Goal: Task Accomplishment & Management: Manage account settings

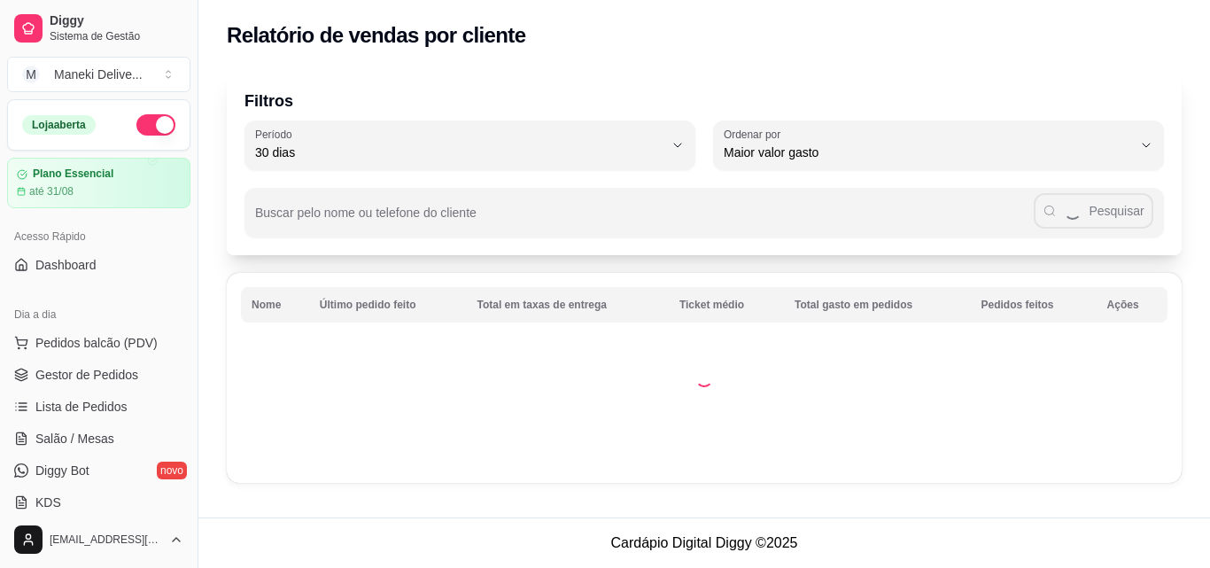
select select "30"
select select "HIGHEST_TOTAL_SPENT_WITH_ORDERS"
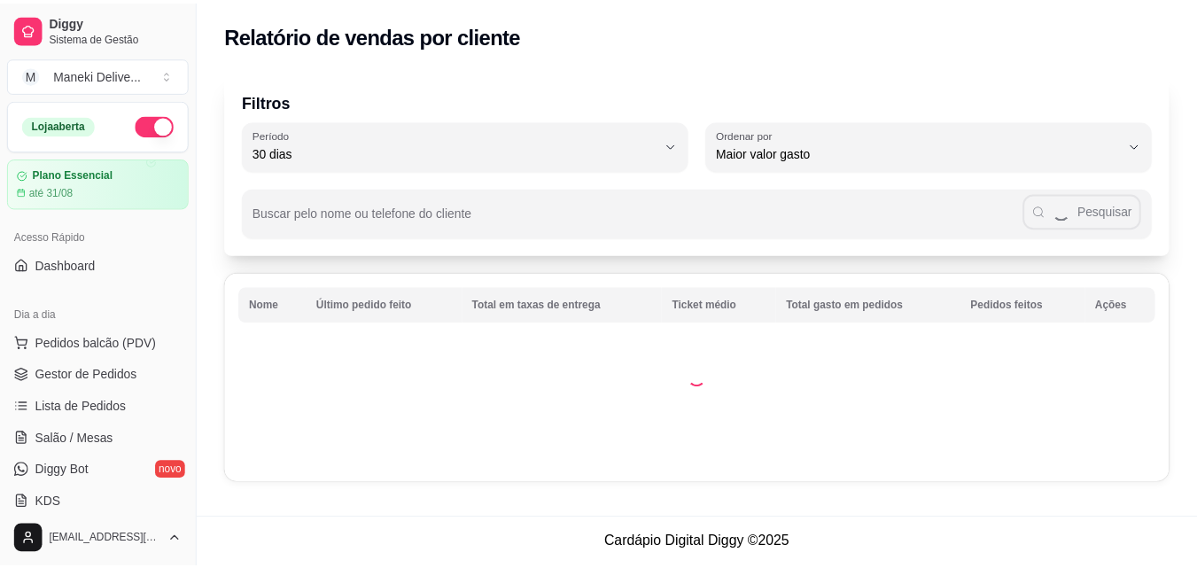
scroll to position [443, 0]
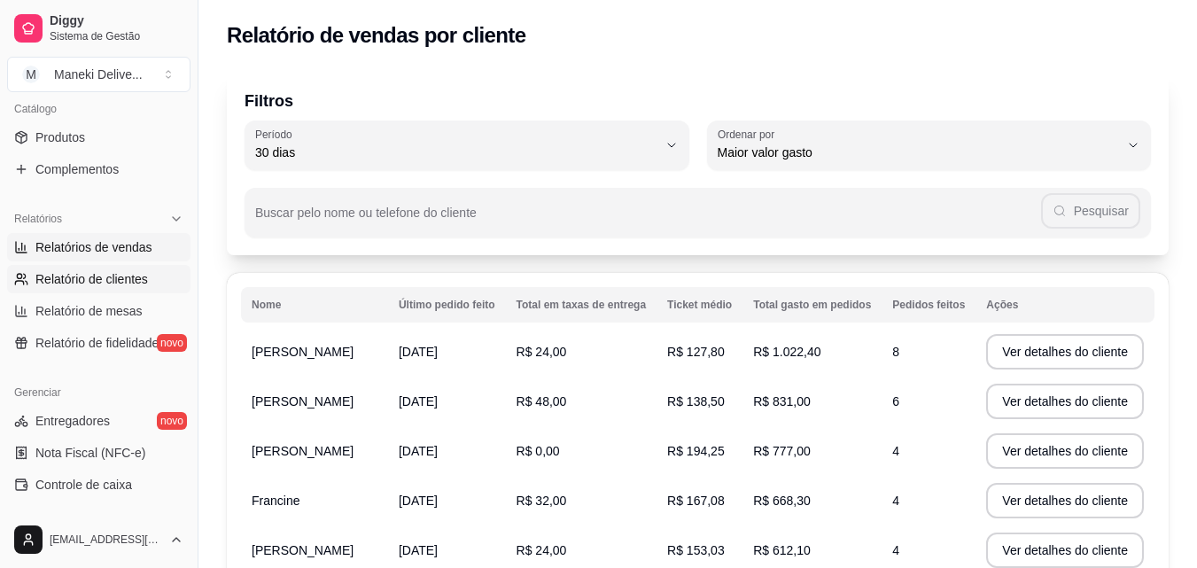
click at [92, 247] on span "Relatórios de vendas" at bounding box center [93, 247] width 117 height 18
select select "ALL"
select select "0"
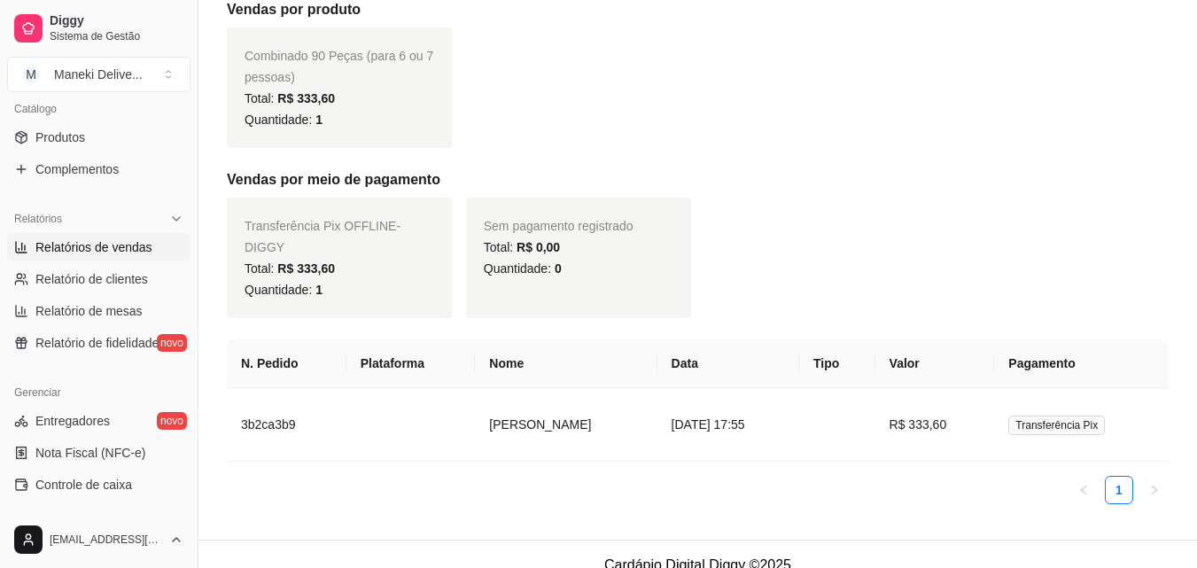
scroll to position [361, 0]
click at [260, 397] on td "3b2ca3b9" at bounding box center [287, 424] width 120 height 74
click at [260, 398] on td "3b2ca3b9" at bounding box center [287, 424] width 120 height 74
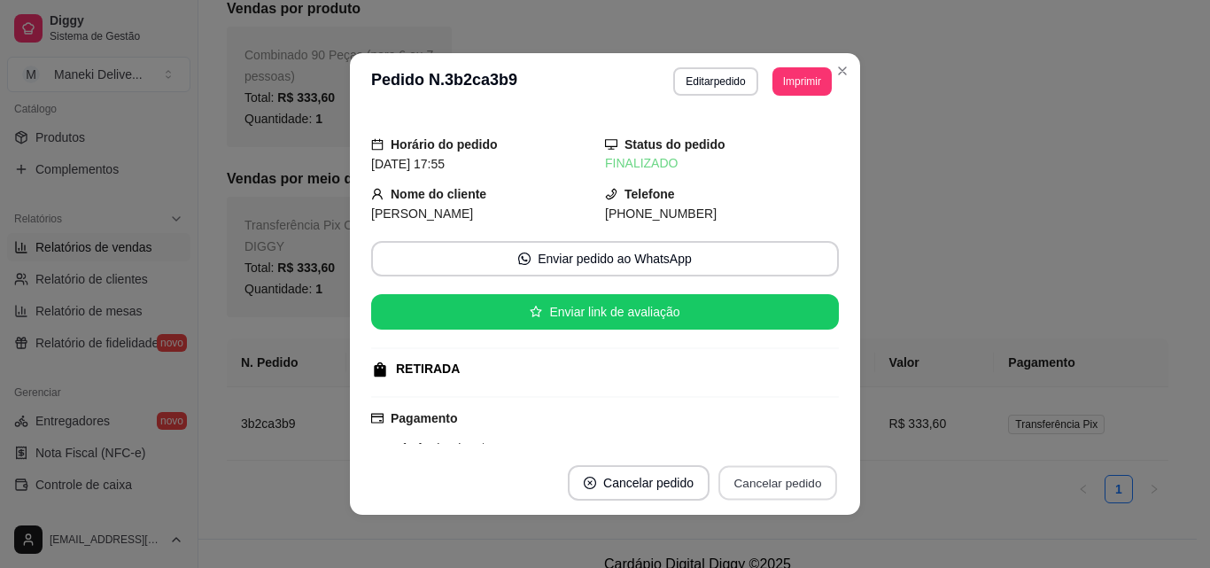
click at [765, 480] on button "Cancelar pedido" at bounding box center [778, 483] width 119 height 35
click at [765, 480] on button "Cancelar pedido" at bounding box center [778, 482] width 122 height 35
click at [770, 482] on button "Cancelar pedido" at bounding box center [778, 482] width 122 height 35
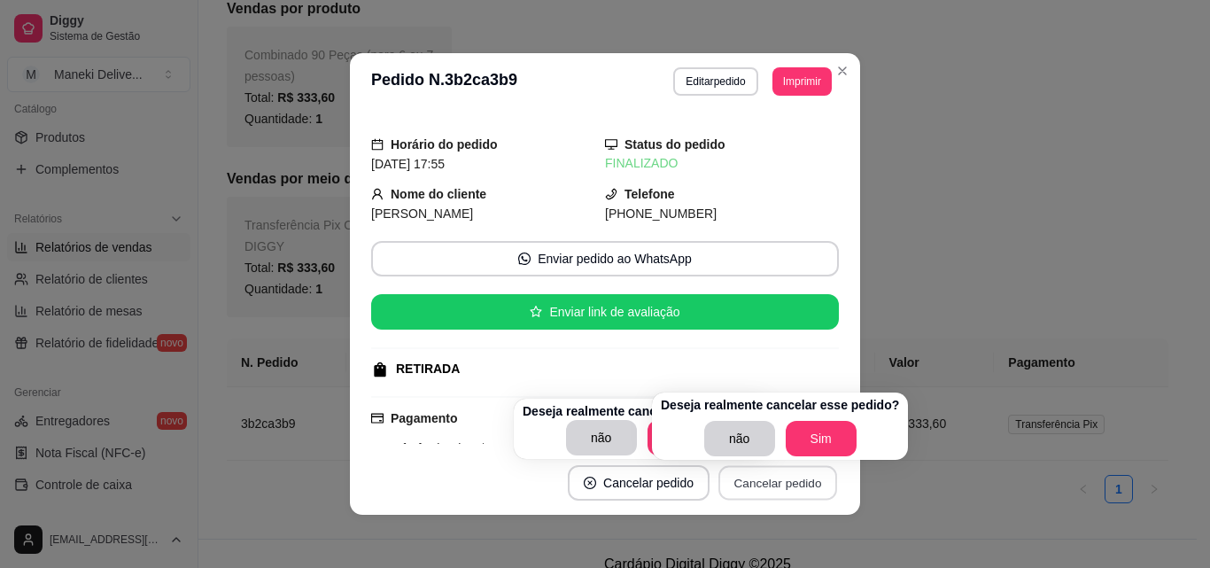
click at [770, 482] on button "Cancelar pedido" at bounding box center [778, 483] width 119 height 35
click at [798, 434] on button "Sim" at bounding box center [820, 438] width 71 height 35
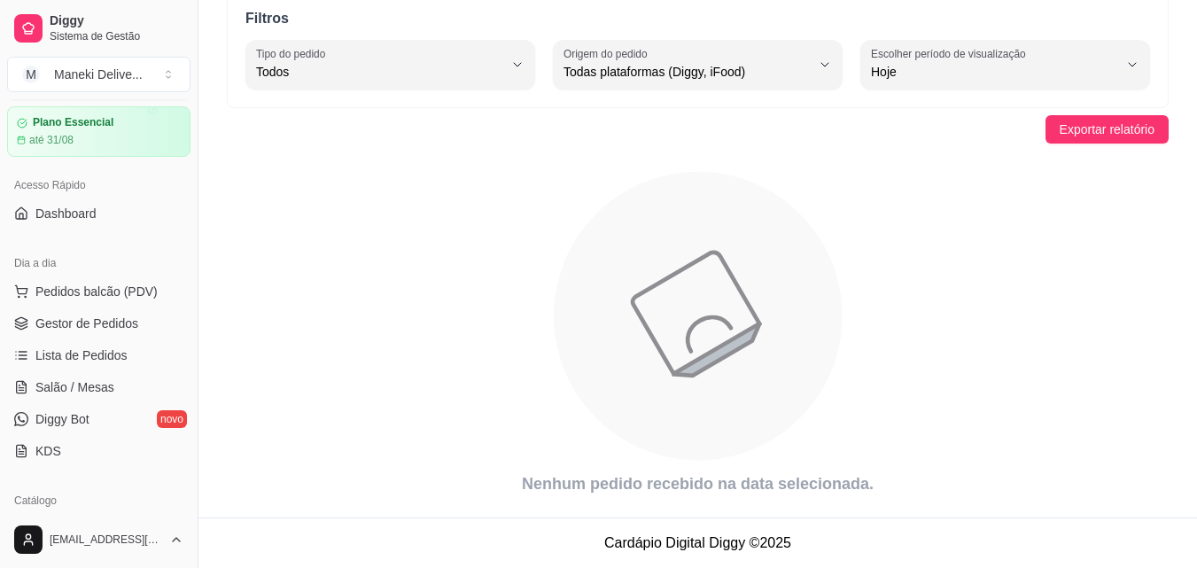
scroll to position [0, 0]
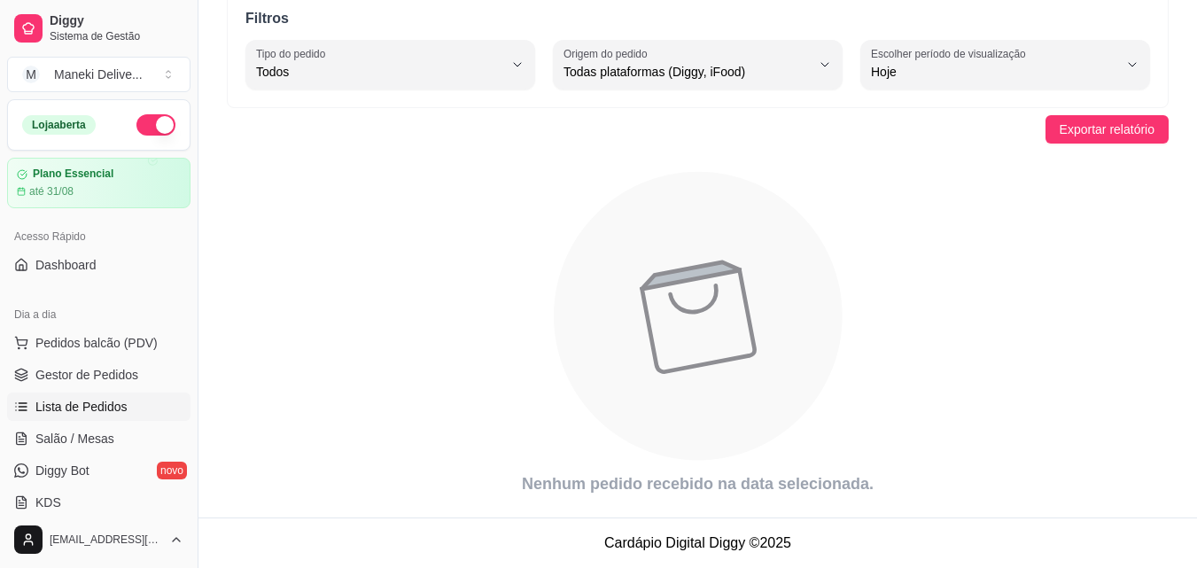
click at [118, 406] on span "Lista de Pedidos" at bounding box center [81, 407] width 92 height 18
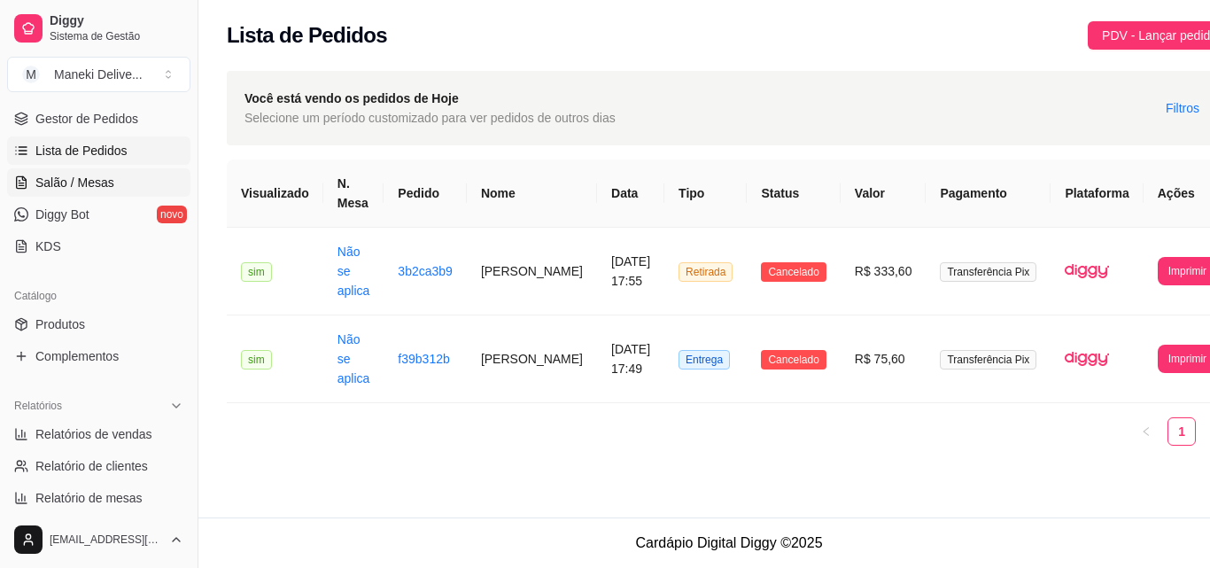
scroll to position [266, 0]
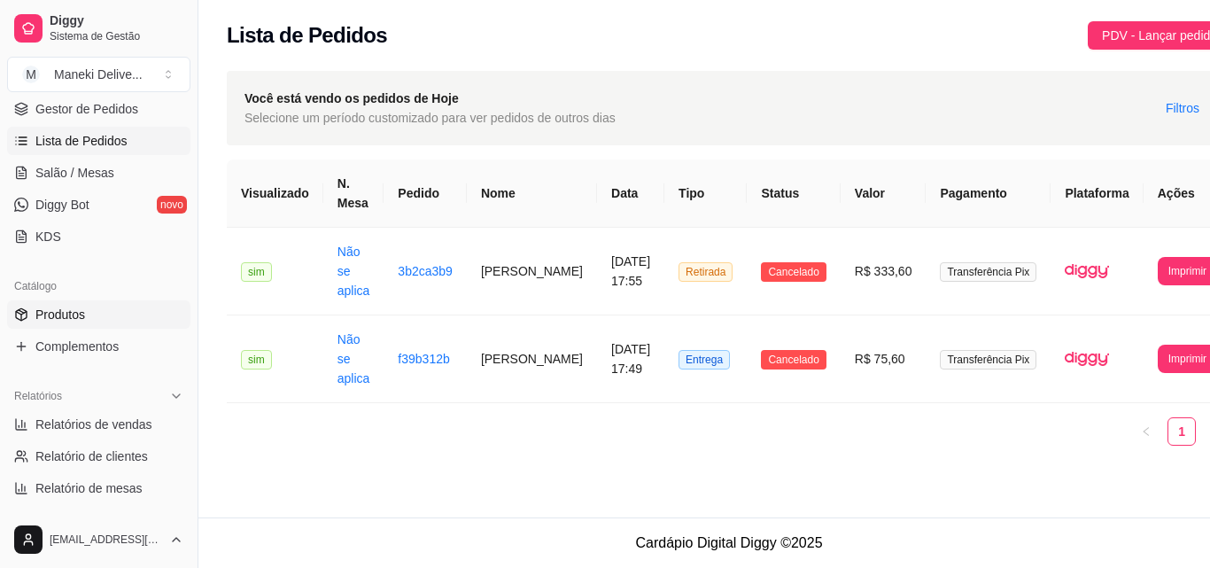
click at [68, 319] on span "Produtos" at bounding box center [60, 315] width 50 height 18
